Goal: Task Accomplishment & Management: Manage account settings

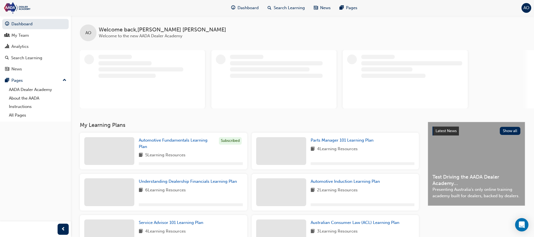
click at [521, 9] on div "Dashboard Search Learning News Pages AO" at bounding box center [267, 8] width 534 height 16
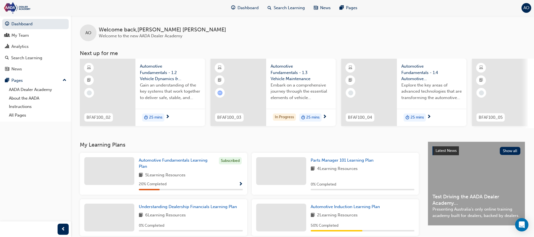
click at [523, 9] on div "AO" at bounding box center [527, 8] width 10 height 10
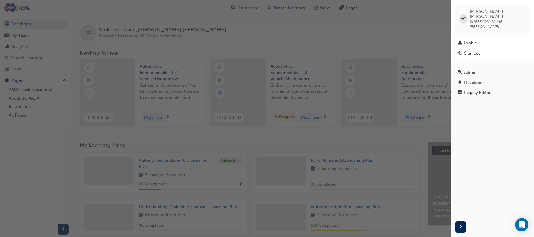
click at [489, 50] on div "Sign out" at bounding box center [492, 53] width 69 height 7
